Goal: Information Seeking & Learning: Learn about a topic

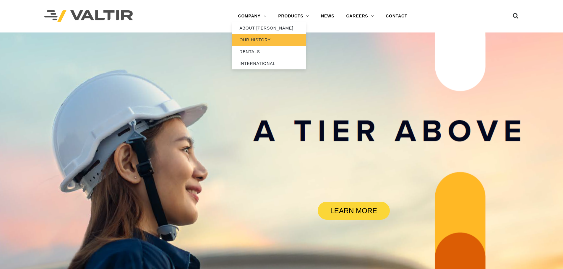
click at [250, 38] on link "OUR HISTORY" at bounding box center [269, 40] width 74 height 12
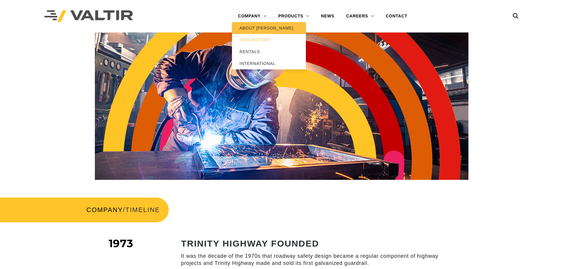
click at [249, 27] on link "ABOUT [PERSON_NAME]" at bounding box center [269, 28] width 74 height 12
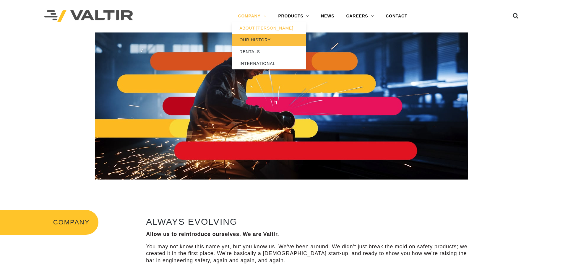
click at [254, 40] on link "OUR HISTORY" at bounding box center [269, 40] width 74 height 12
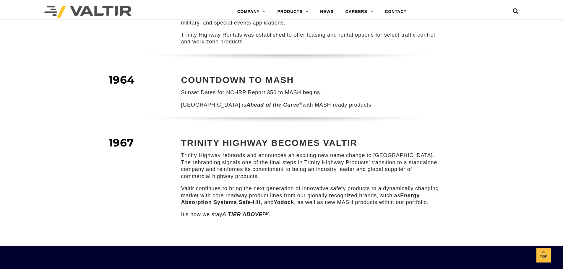
scroll to position [754, 0]
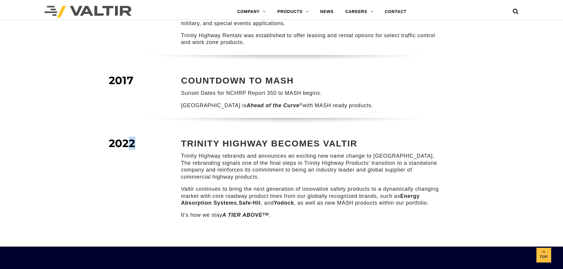
drag, startPoint x: 131, startPoint y: 136, endPoint x: 137, endPoint y: 135, distance: 6.9
click at [135, 137] on span "2022" at bounding box center [122, 143] width 27 height 13
drag, startPoint x: 193, startPoint y: 134, endPoint x: 205, endPoint y: 142, distance: 14.4
click at [195, 139] on strong "TRINITY HIGHWAY BECOMES VALTIR" at bounding box center [269, 144] width 176 height 10
click at [232, 169] on p "Trinity Highway rebrands and announces an exciting new name change to Valtir. T…" at bounding box center [312, 167] width 262 height 28
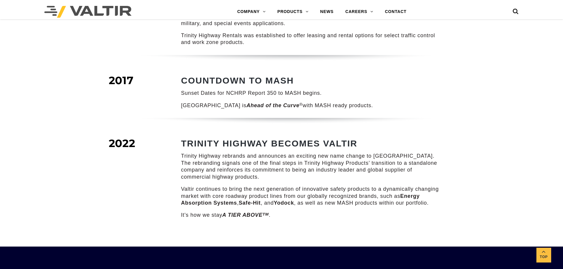
drag, startPoint x: 235, startPoint y: 196, endPoint x: 267, endPoint y: 207, distance: 33.6
click at [236, 197] on strong "Energy Absorption Systems" at bounding box center [300, 199] width 239 height 13
drag, startPoint x: 275, startPoint y: 207, endPoint x: 283, endPoint y: 206, distance: 8.3
click at [278, 212] on p "It’s how we stay A TIER ABOVE TM ." at bounding box center [312, 215] width 262 height 7
drag, startPoint x: 305, startPoint y: 199, endPoint x: 315, endPoint y: 176, distance: 24.9
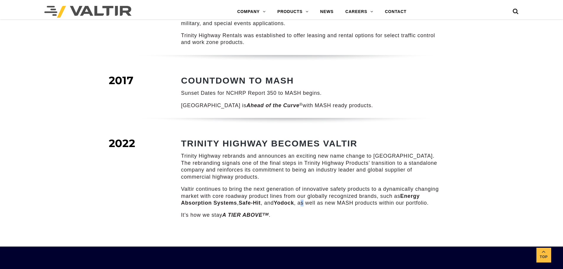
click at [308, 197] on p "Valtir continues to bring the next generation of innovative safety products to …" at bounding box center [312, 196] width 262 height 21
click at [313, 168] on p "Trinity Highway rebrands and announces an exciting new name change to Valtir. T…" at bounding box center [312, 167] width 262 height 28
click at [321, 155] on p "Trinity Highway rebrands and announces an exciting new name change to Valtir. T…" at bounding box center [312, 167] width 262 height 28
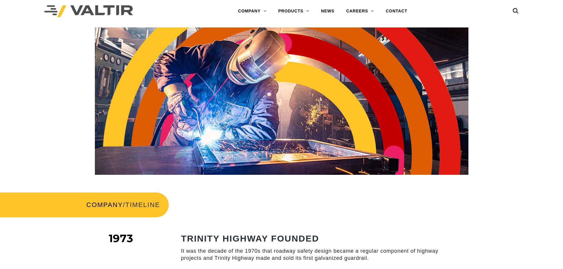
scroll to position [0, 0]
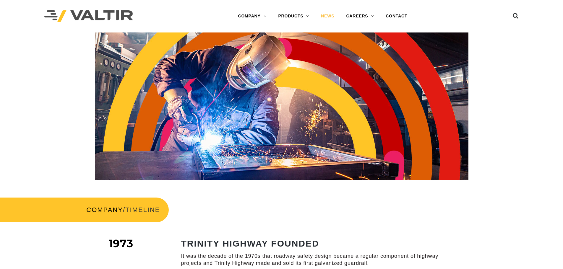
click at [328, 14] on link "NEWS" at bounding box center [327, 16] width 25 height 12
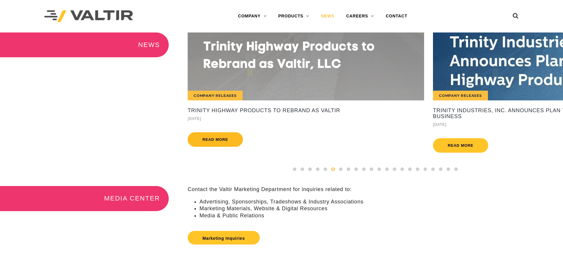
click at [213, 141] on link "Read more" at bounding box center [215, 139] width 55 height 14
